Goal: Task Accomplishment & Management: Manage account settings

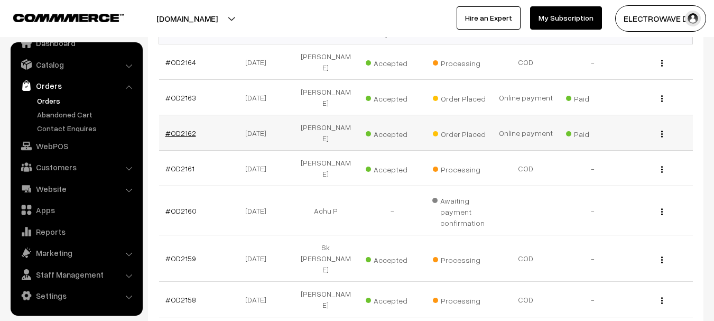
scroll to position [159, 0]
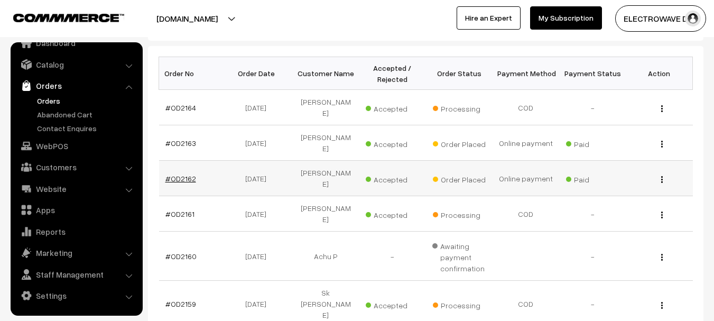
click at [186, 174] on link "#OD2162" at bounding box center [180, 178] width 31 height 9
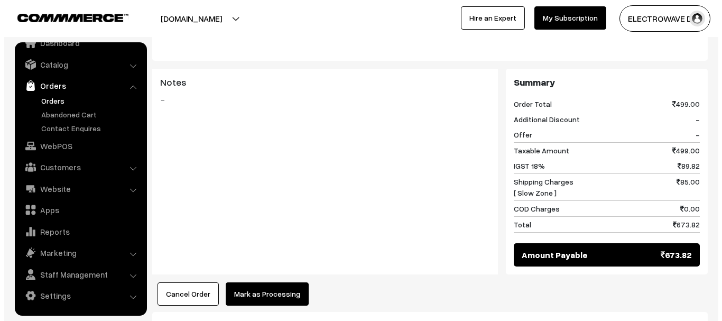
scroll to position [476, 0]
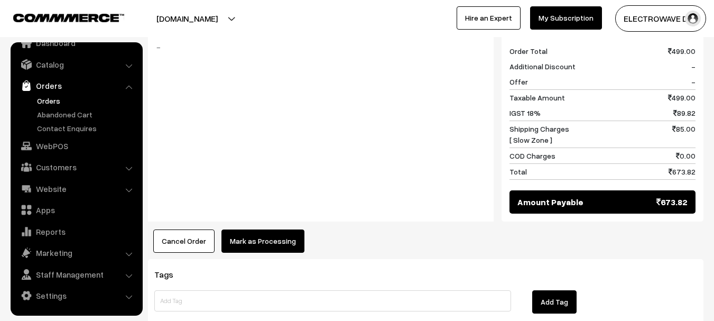
click at [253, 229] on button "Mark as Processing" at bounding box center [262, 240] width 83 height 23
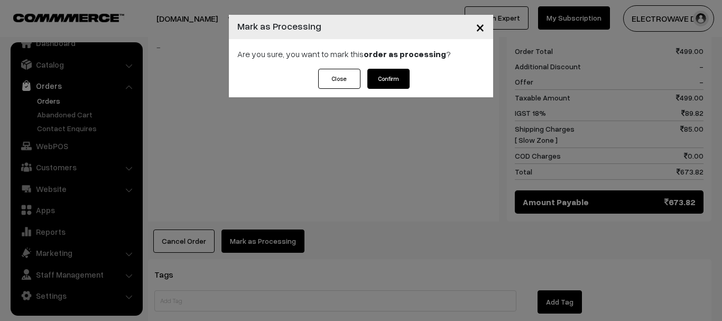
click at [372, 73] on button "Confirm" at bounding box center [388, 79] width 42 height 20
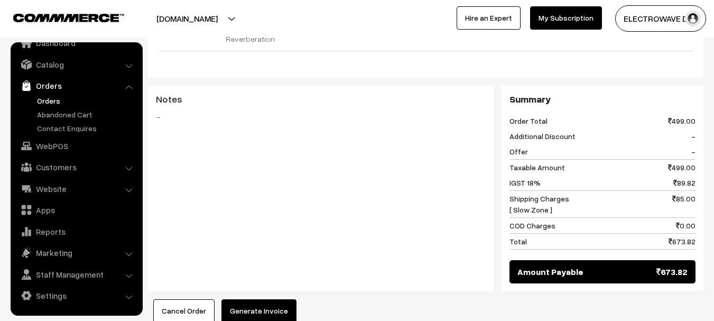
scroll to position [423, 0]
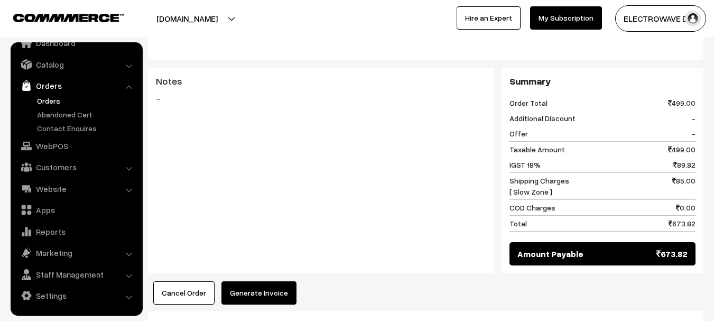
click at [255, 281] on button "Generate Invoice" at bounding box center [258, 292] width 75 height 23
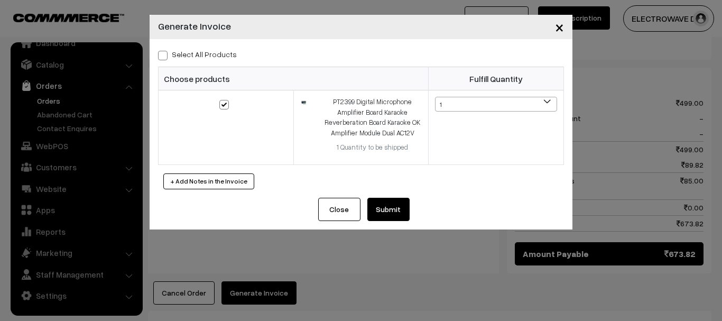
drag, startPoint x: 408, startPoint y: 257, endPoint x: 422, endPoint y: 203, distance: 55.6
click at [408, 256] on div "× Generate Invoice Select All Products Choose products Fulfill Quantity 1 1" at bounding box center [361, 160] width 722 height 321
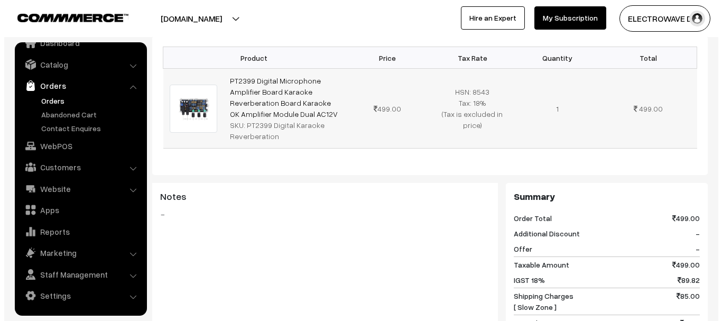
scroll to position [528, 0]
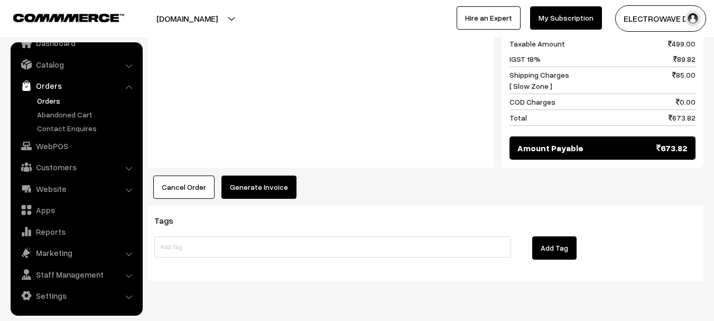
click at [271, 175] on button "Generate Invoice" at bounding box center [258, 186] width 75 height 23
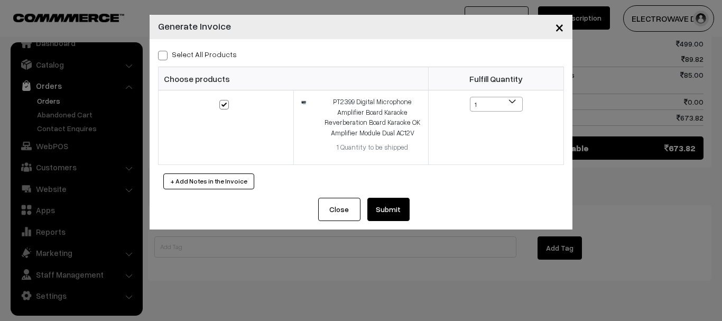
click at [393, 202] on button "Submit" at bounding box center [388, 209] width 42 height 23
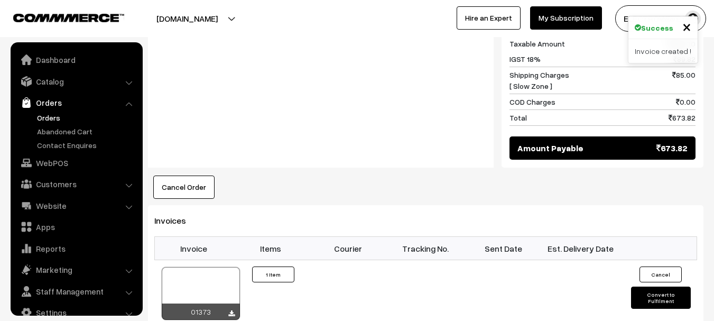
scroll to position [17, 0]
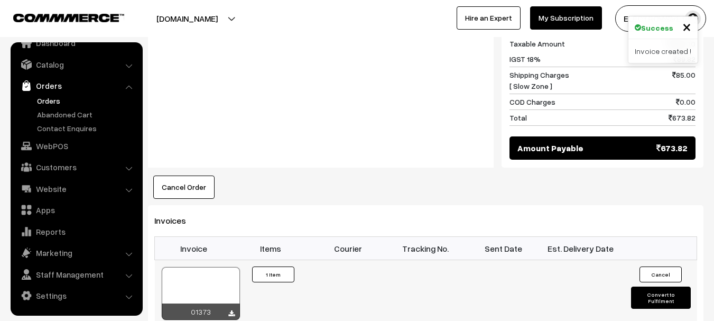
click at [235, 303] on div "01373" at bounding box center [201, 311] width 78 height 16
click at [230, 310] on icon at bounding box center [231, 313] width 6 height 7
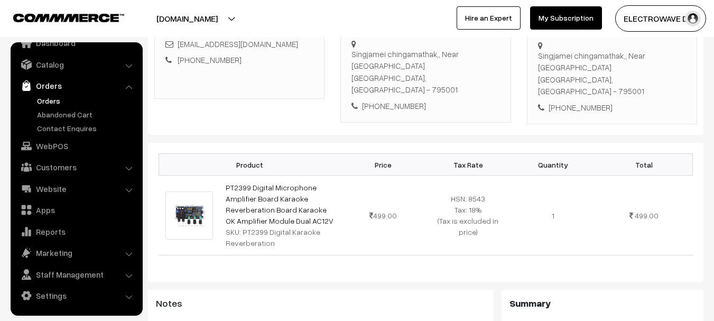
scroll to position [106, 0]
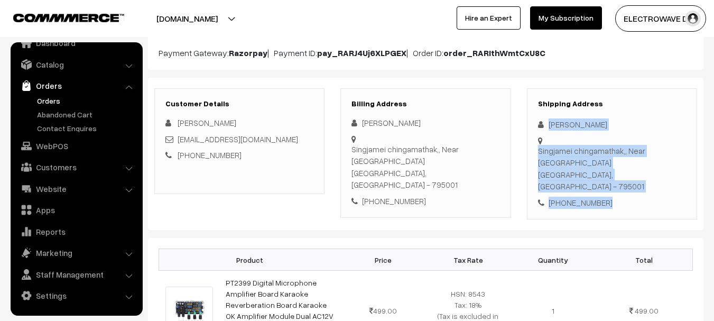
drag, startPoint x: 548, startPoint y: 122, endPoint x: 614, endPoint y: 171, distance: 82.6
click at [614, 171] on div "Shipping Address Sunil Maibam Singjamei chingamathak,, Near Gold Gym Imphal Wes…" at bounding box center [612, 154] width 170 height 132
copy div "Sunil Maibam Singjamei chingamathak,, Near Gold Gym Imphal West, Manipur, India…"
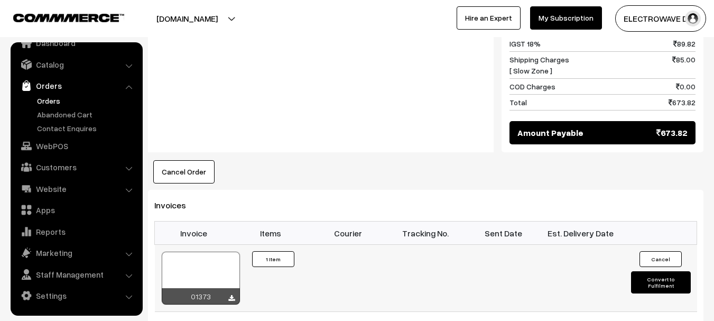
scroll to position [687, 0]
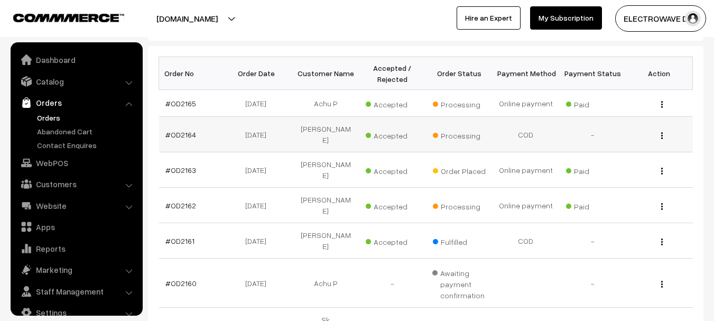
scroll to position [17, 0]
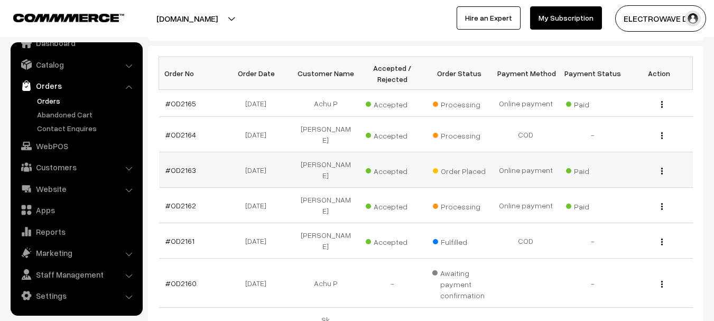
click at [187, 168] on td "#OD2163" at bounding box center [192, 169] width 67 height 35
click at [187, 165] on link "#OD2163" at bounding box center [180, 169] width 31 height 9
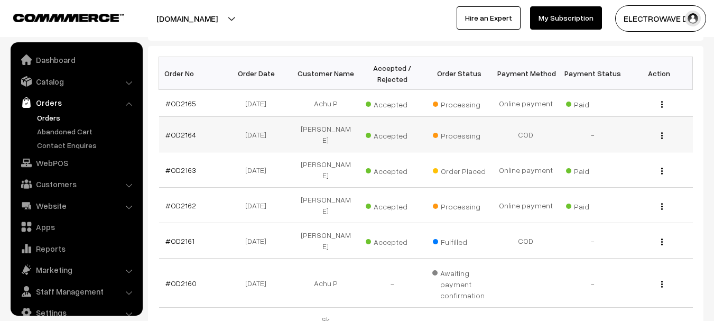
scroll to position [17, 0]
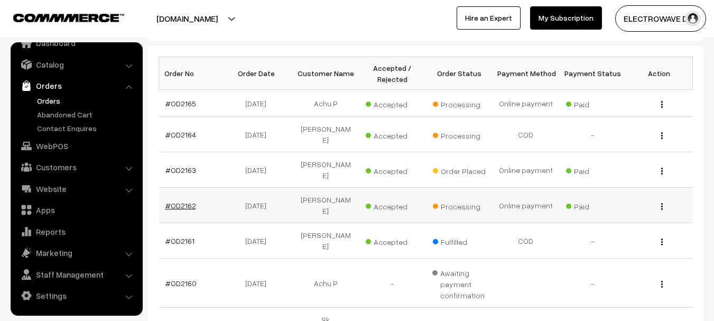
click at [185, 201] on link "#OD2162" at bounding box center [180, 205] width 31 height 9
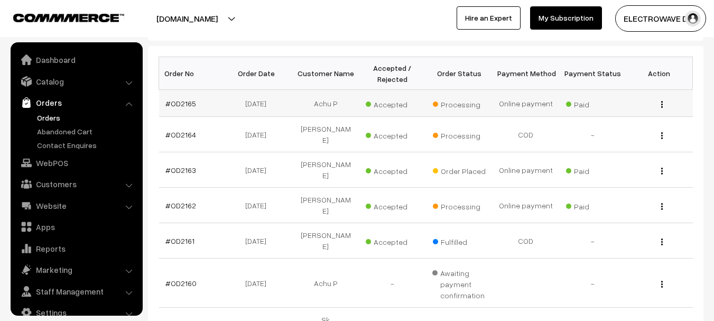
scroll to position [17, 0]
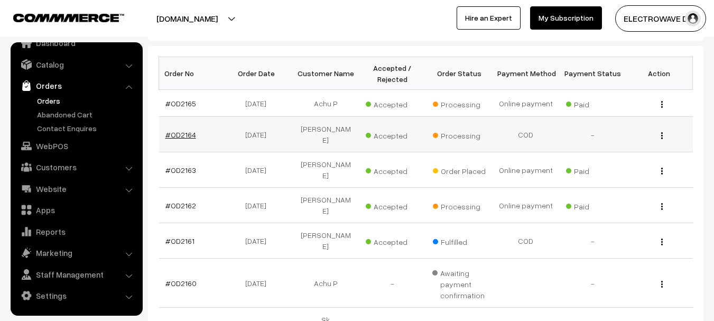
click at [185, 130] on link "#OD2164" at bounding box center [180, 134] width 31 height 9
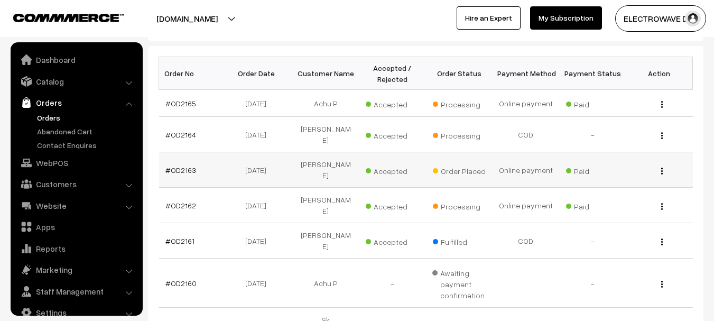
scroll to position [17, 0]
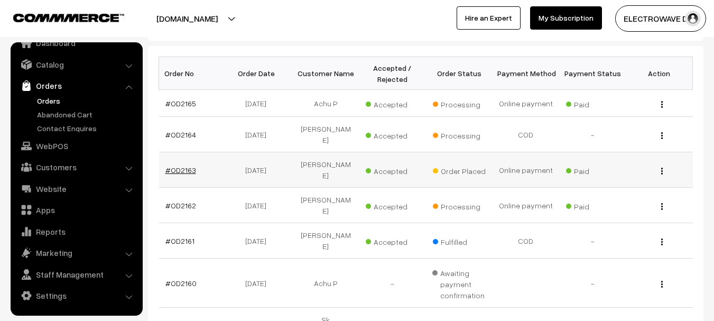
click at [184, 165] on link "#OD2163" at bounding box center [180, 169] width 31 height 9
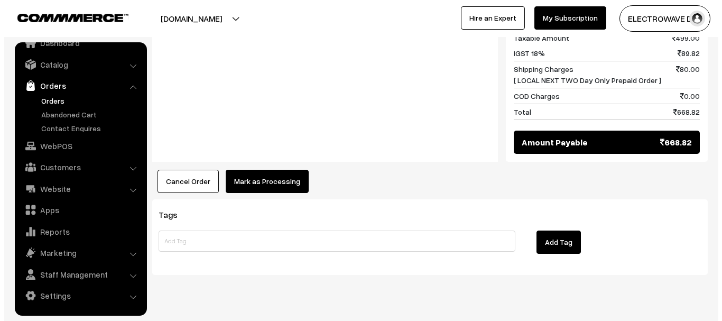
scroll to position [558, 0]
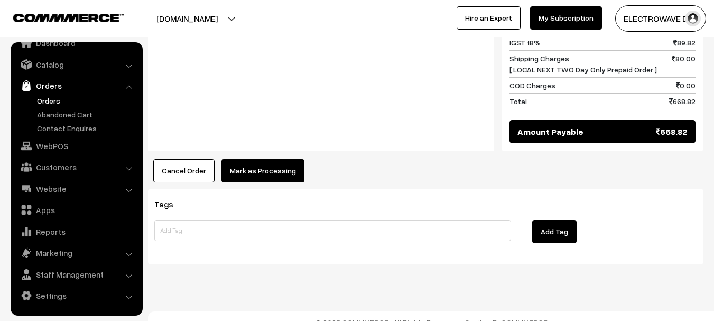
click at [283, 159] on button "Mark as Processing" at bounding box center [262, 170] width 83 height 23
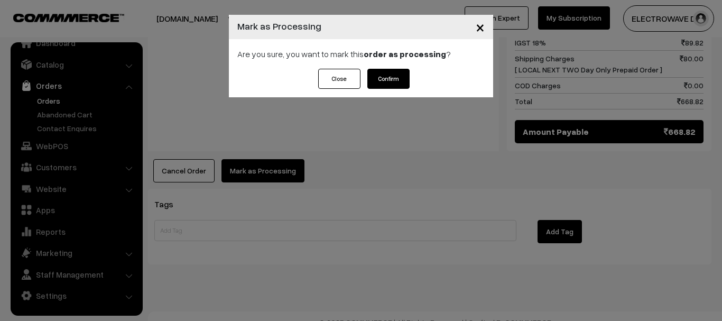
click at [400, 74] on button "Confirm" at bounding box center [388, 79] width 42 height 20
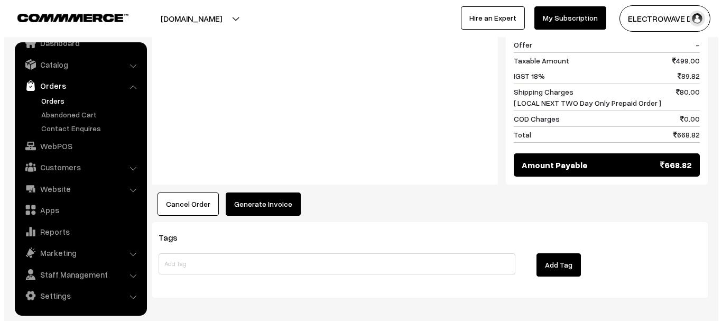
scroll to position [528, 0]
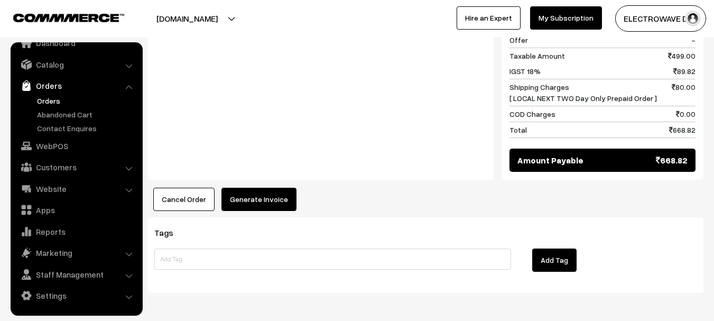
click at [269, 188] on button "Generate Invoice" at bounding box center [258, 199] width 75 height 23
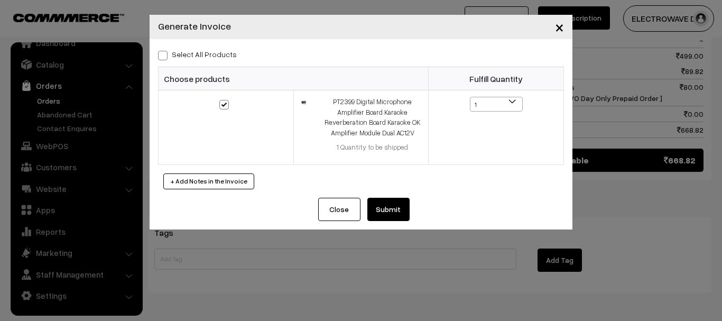
click at [396, 209] on button "Submit" at bounding box center [388, 209] width 42 height 23
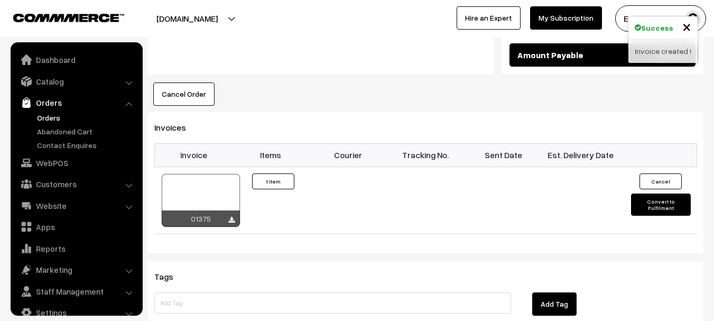
scroll to position [17, 0]
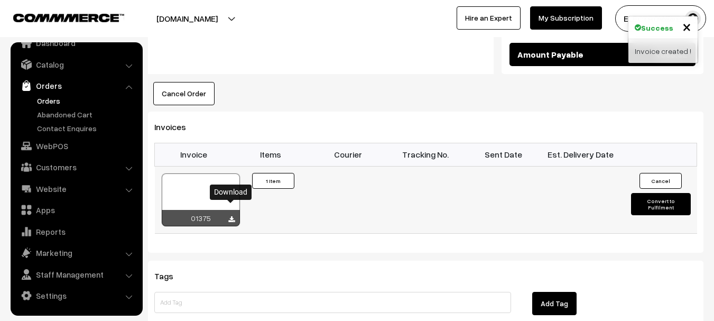
click at [236, 210] on div "01375" at bounding box center [201, 218] width 78 height 16
click at [230, 216] on icon at bounding box center [231, 219] width 6 height 7
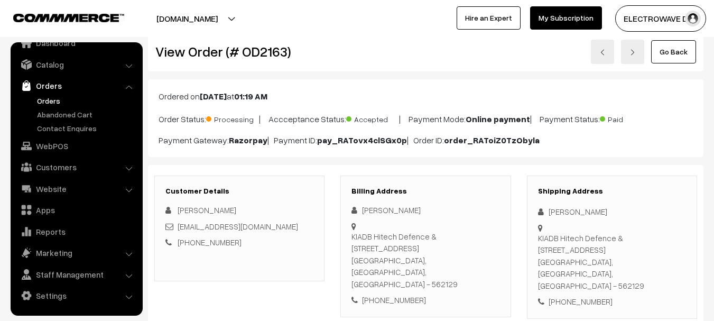
scroll to position [0, 0]
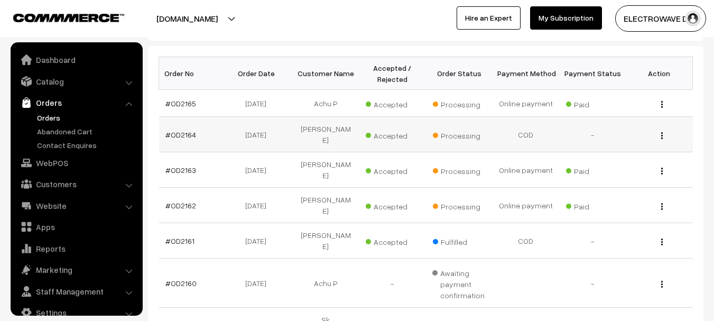
scroll to position [17, 0]
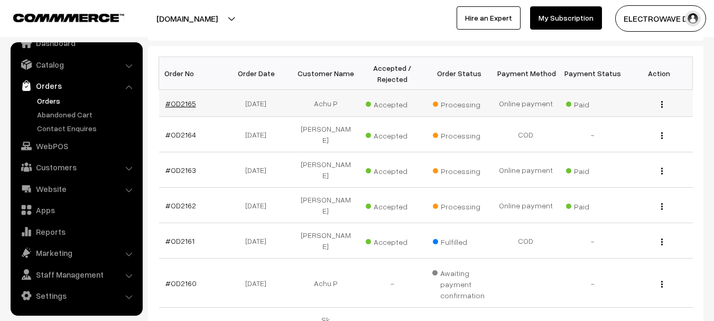
click at [177, 104] on link "#OD2165" at bounding box center [180, 103] width 31 height 9
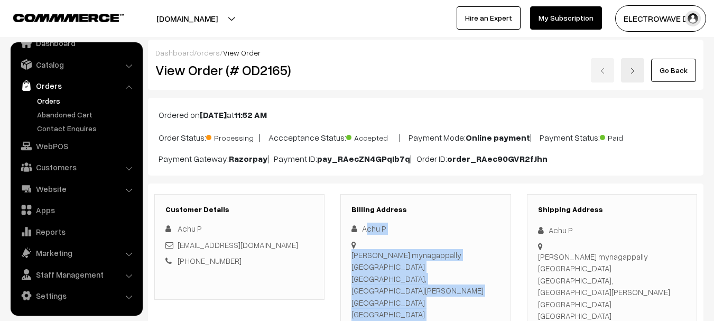
drag, startPoint x: 385, startPoint y: 247, endPoint x: 430, endPoint y: 303, distance: 71.0
click at [430, 303] on div "Achu P Bindhu bhavanam mynagappally kerala kollam, Bindhu bhavanam south mynaga…" at bounding box center [425, 302] width 148 height 161
copy div "chu P Bindhu bhavanam mynagappally kerala kollam, Bindhu bhavanam south mynagap…"
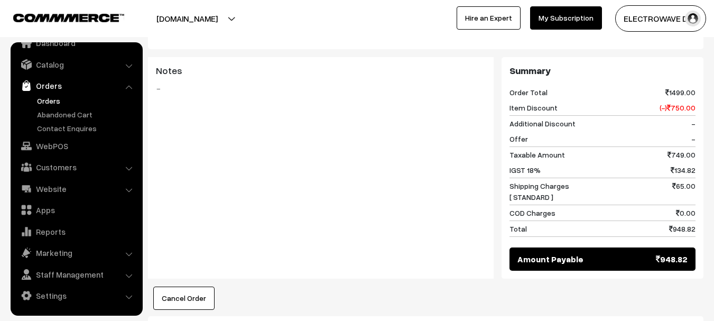
scroll to position [581, 0]
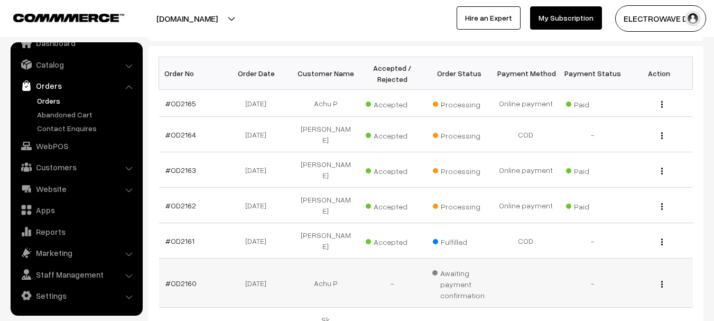
scroll to position [211, 0]
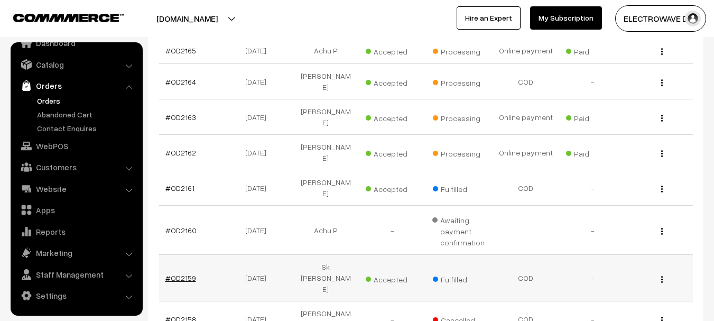
click at [178, 273] on link "#OD2159" at bounding box center [180, 277] width 31 height 9
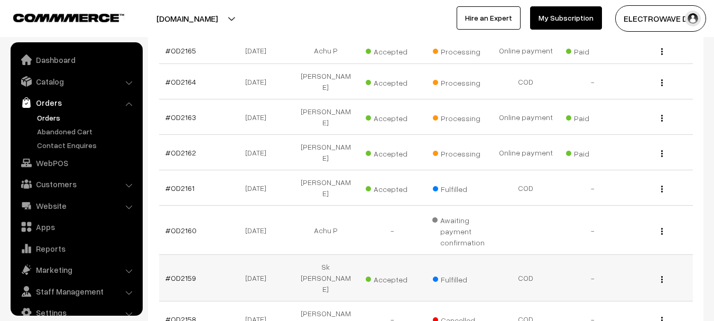
scroll to position [17, 0]
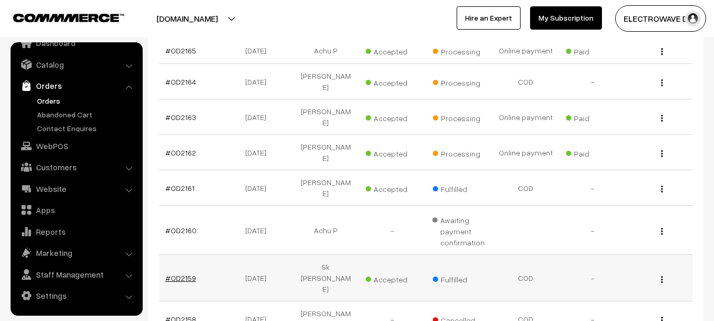
click at [186, 273] on link "#OD2159" at bounding box center [180, 277] width 31 height 9
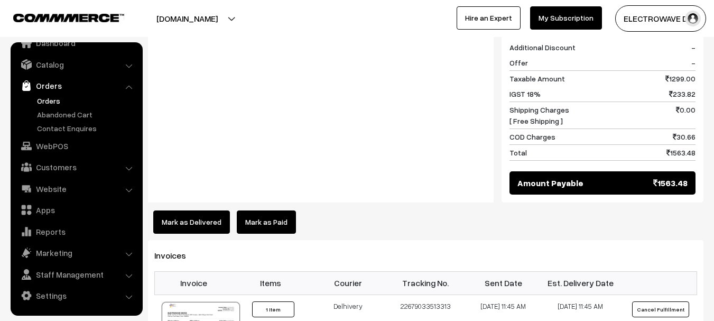
scroll to position [528, 0]
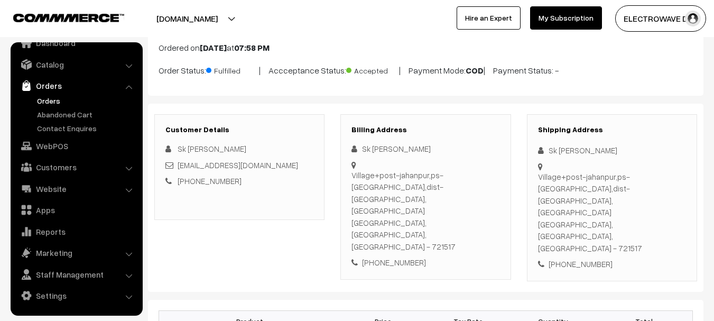
scroll to position [0, 0]
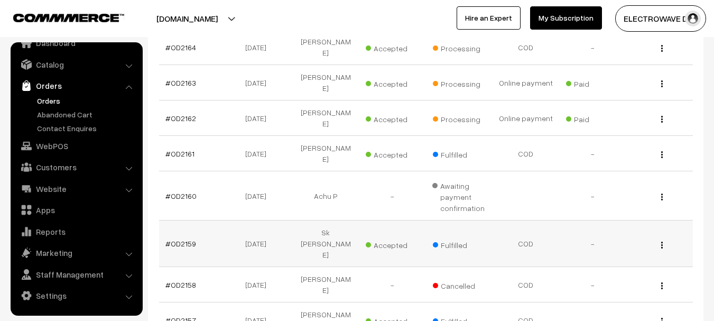
scroll to position [264, 0]
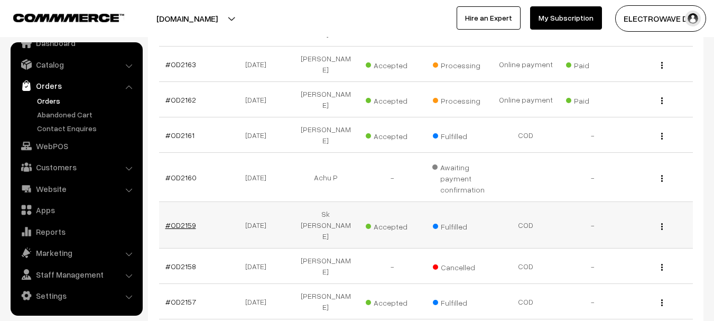
click at [187, 220] on link "#OD2159" at bounding box center [180, 224] width 31 height 9
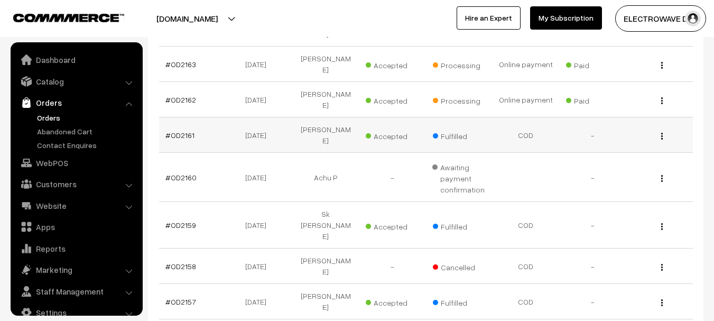
scroll to position [17, 0]
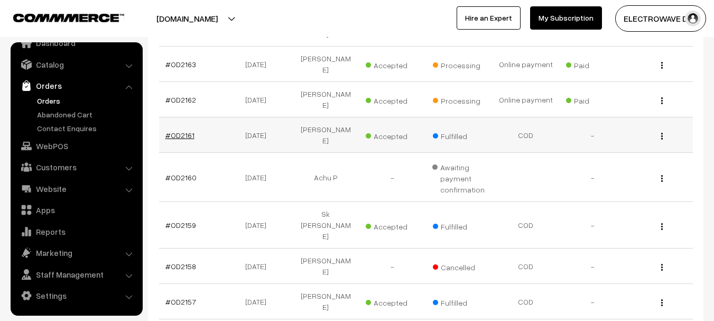
click at [179, 131] on link "#OD2161" at bounding box center [179, 135] width 29 height 9
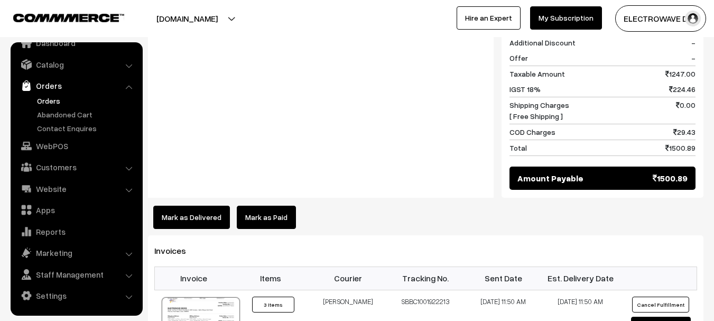
scroll to position [687, 0]
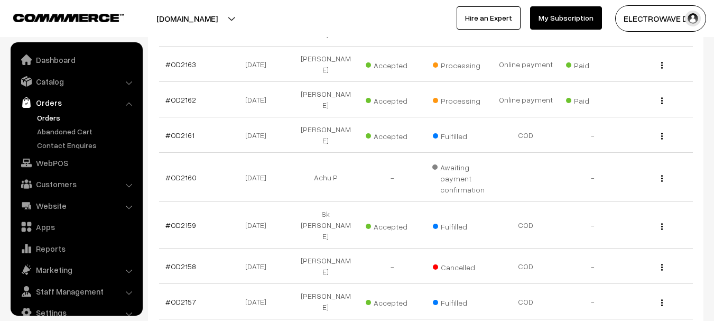
scroll to position [17, 0]
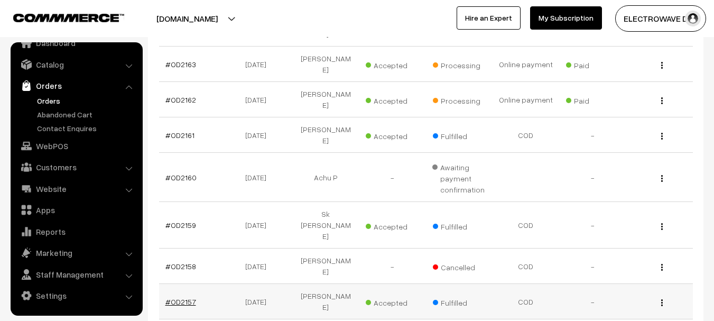
click at [186, 297] on link "#OD2157" at bounding box center [180, 301] width 31 height 9
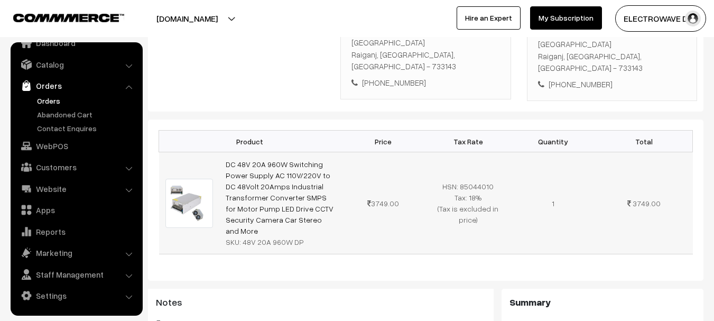
scroll to position [264, 0]
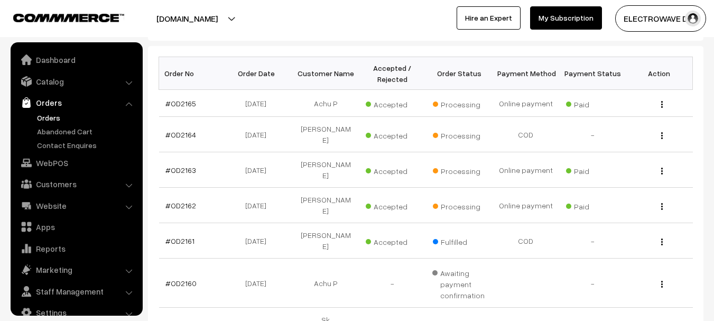
scroll to position [17, 0]
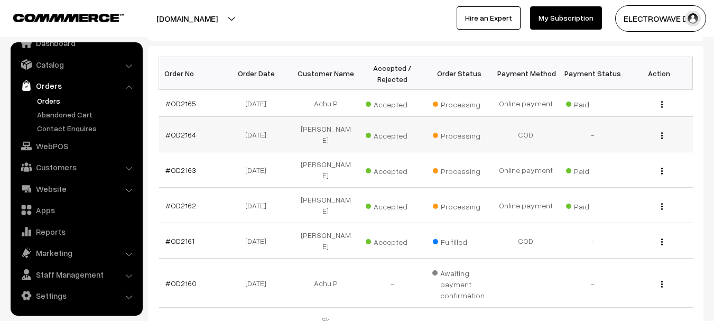
click at [173, 125] on td "#OD2164" at bounding box center [192, 134] width 67 height 35
click at [172, 130] on link "#OD2164" at bounding box center [180, 134] width 31 height 9
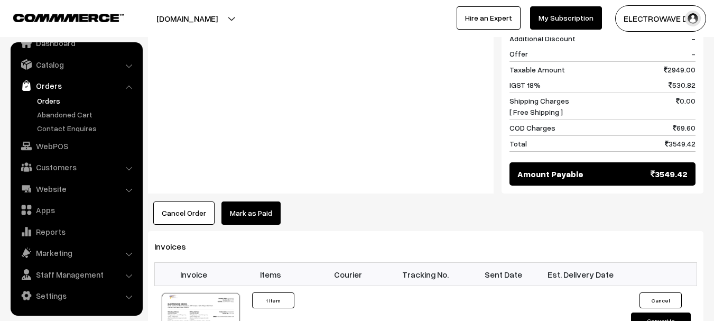
scroll to position [581, 0]
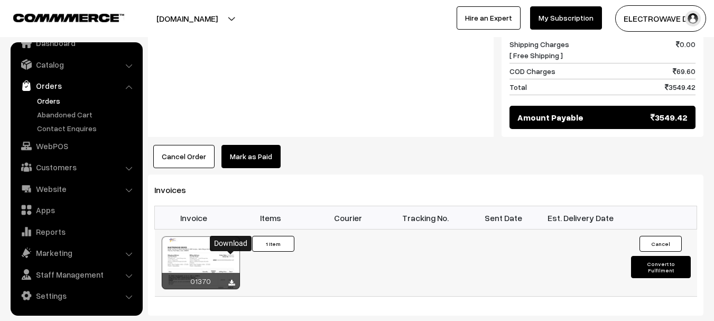
click at [231, 279] on icon at bounding box center [231, 282] width 6 height 7
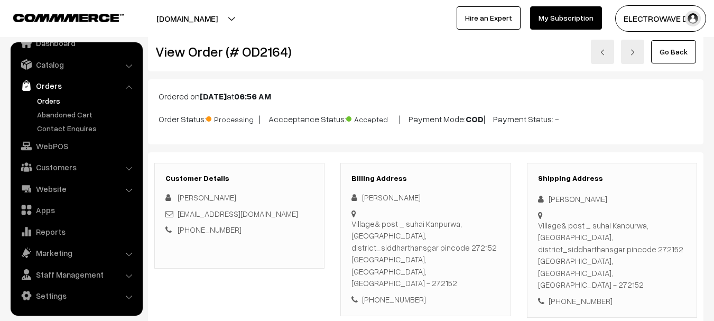
scroll to position [0, 0]
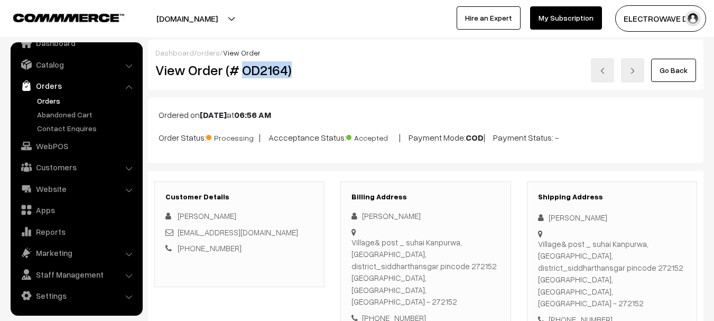
drag, startPoint x: 243, startPoint y: 71, endPoint x: 301, endPoint y: 65, distance: 58.4
click at [301, 65] on h2 "View Order (# OD2164)" at bounding box center [240, 70] width 170 height 16
copy h2 "OD2164)"
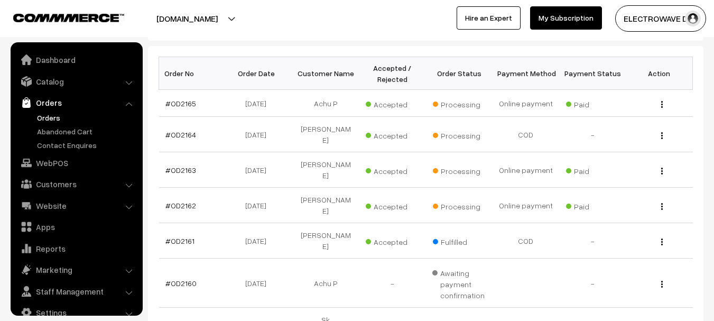
scroll to position [17, 0]
